Goal: Communication & Community: Connect with others

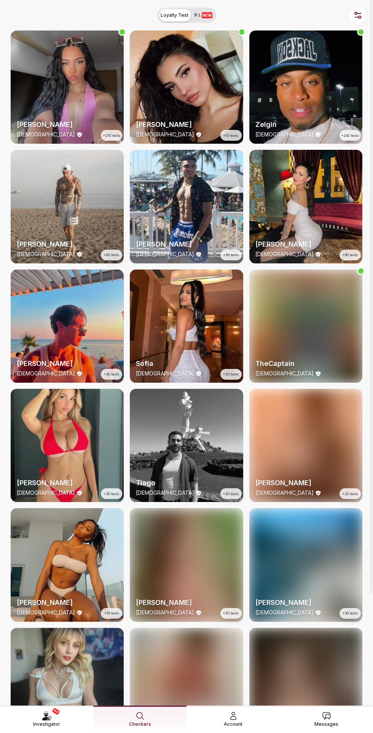
click at [332, 720] on span "Messages" at bounding box center [327, 724] width 24 height 8
